Goal: Information Seeking & Learning: Learn about a topic

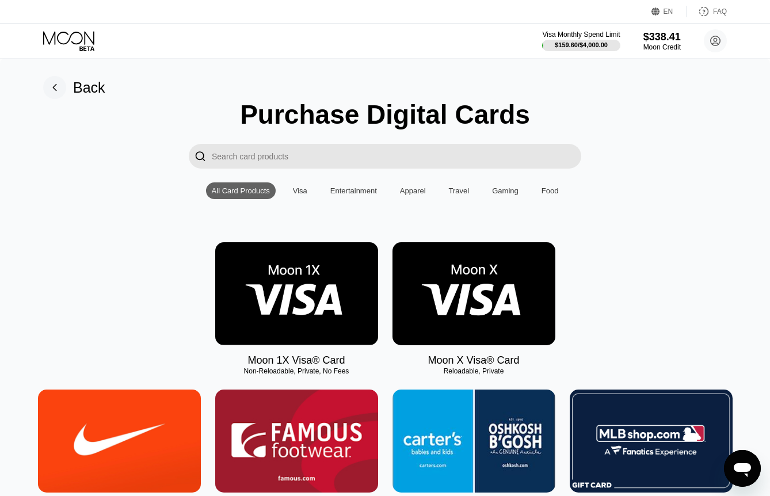
click at [327, 158] on input "Search card products" at bounding box center [396, 156] width 369 height 25
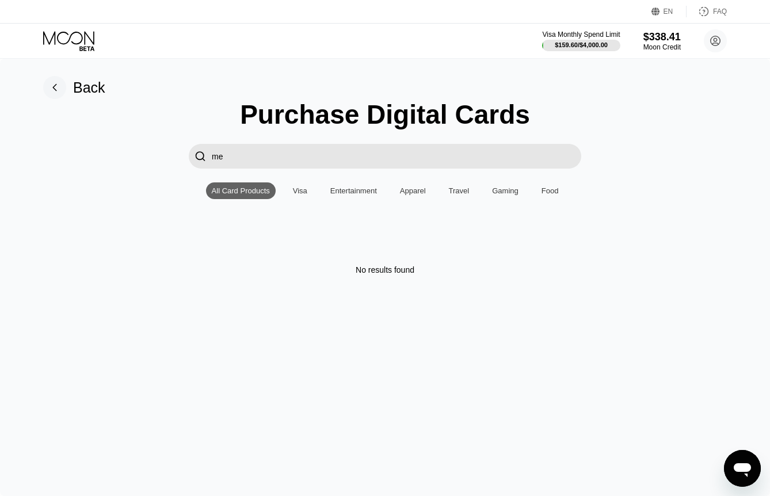
type input "m"
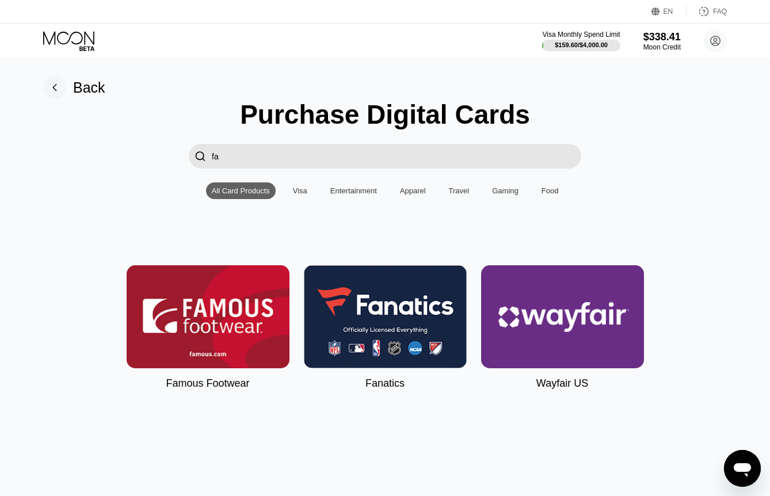
type input "f"
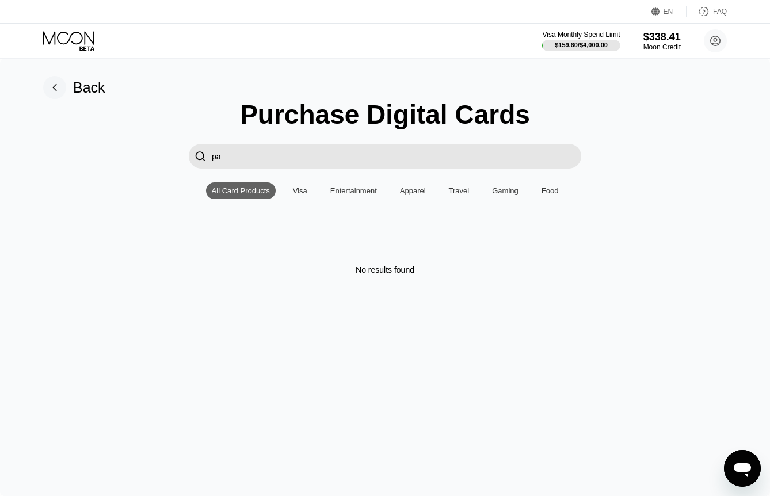
type input "p"
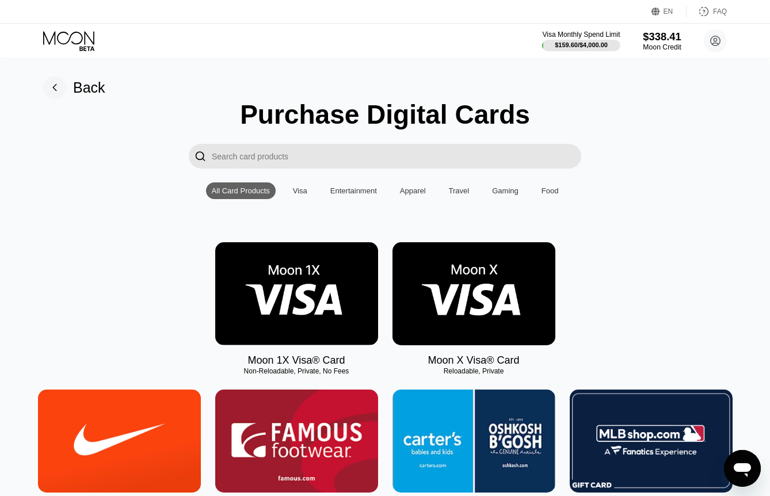
click at [654, 44] on div "Moon Credit" at bounding box center [662, 47] width 39 height 8
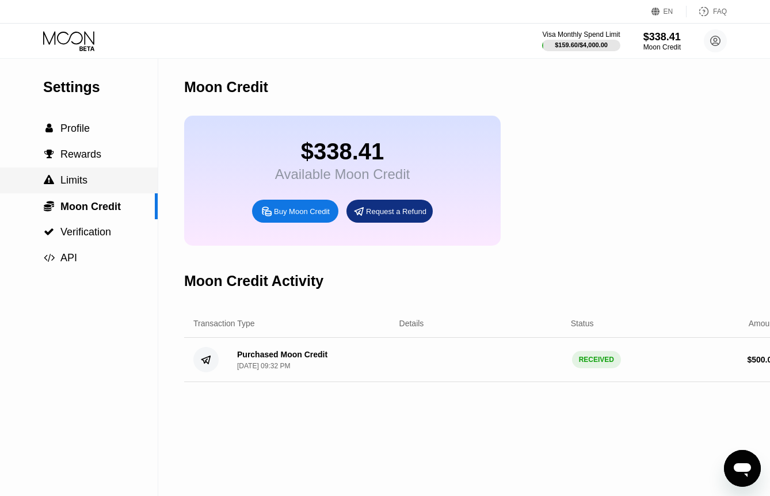
click at [104, 175] on div " Limits" at bounding box center [79, 180] width 158 height 12
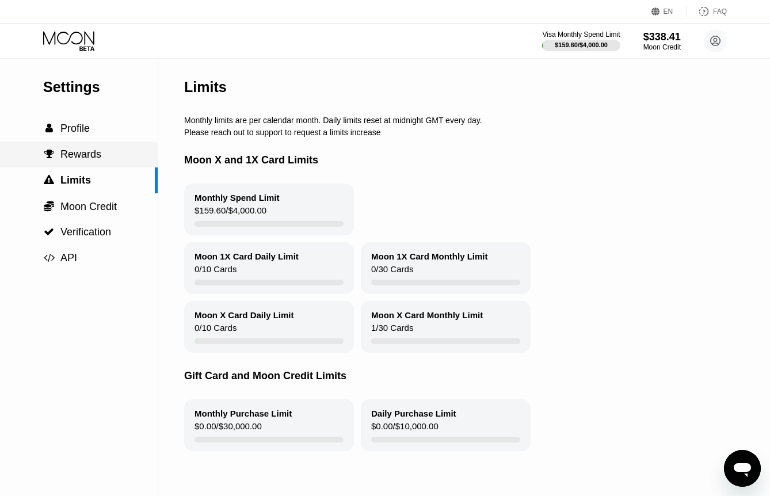
click at [102, 154] on div " Rewards" at bounding box center [79, 154] width 158 height 12
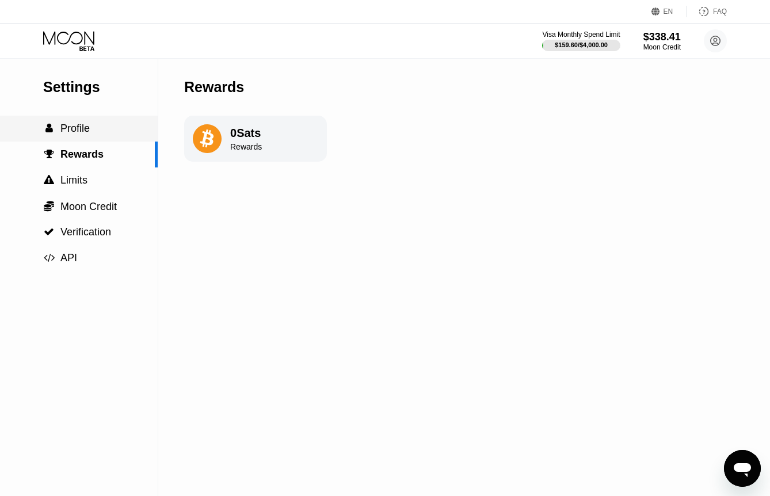
click at [93, 120] on div " Profile" at bounding box center [79, 129] width 158 height 26
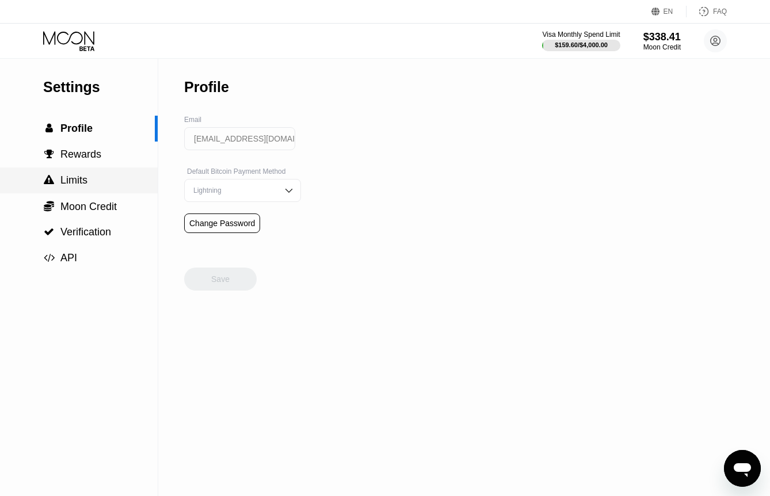
click at [98, 174] on div " Limits" at bounding box center [79, 180] width 158 height 12
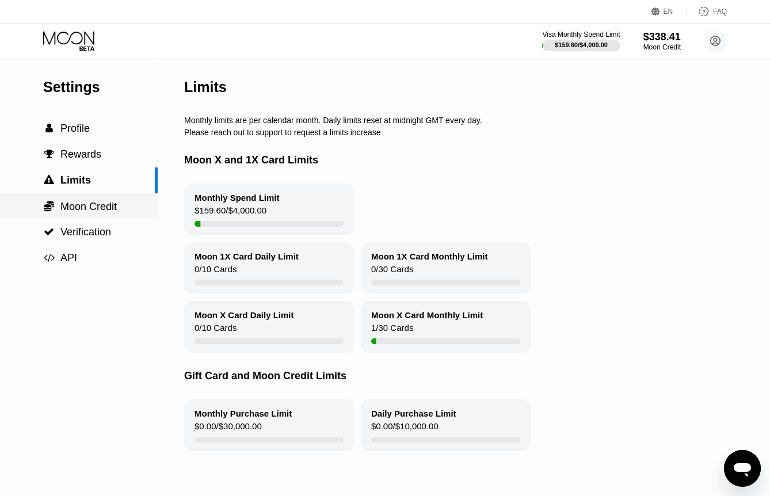
click at [98, 215] on div " Moon Credit" at bounding box center [79, 206] width 158 height 26
